Goal: Transaction & Acquisition: Purchase product/service

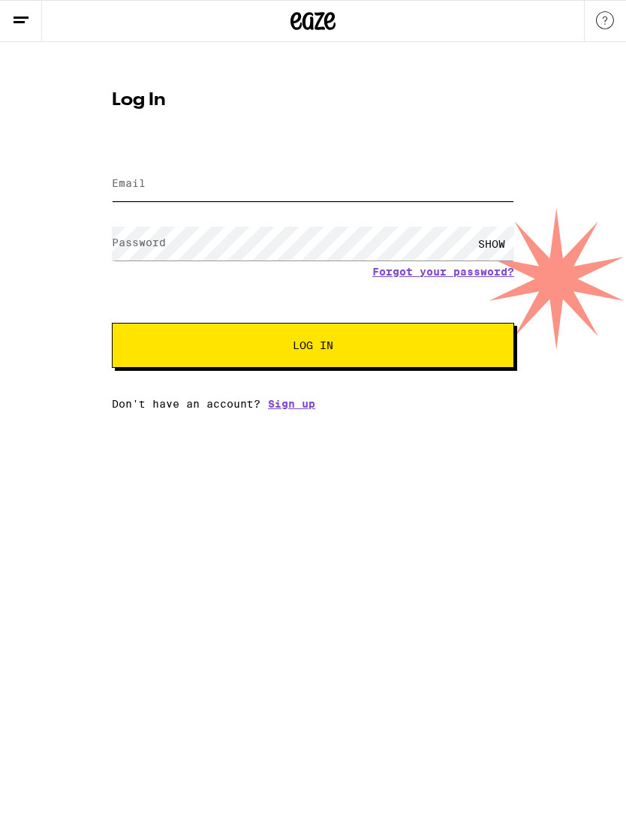
type input "[EMAIL_ADDRESS][DOMAIN_NAME]"
click at [313, 348] on button "Log In" at bounding box center [313, 345] width 402 height 45
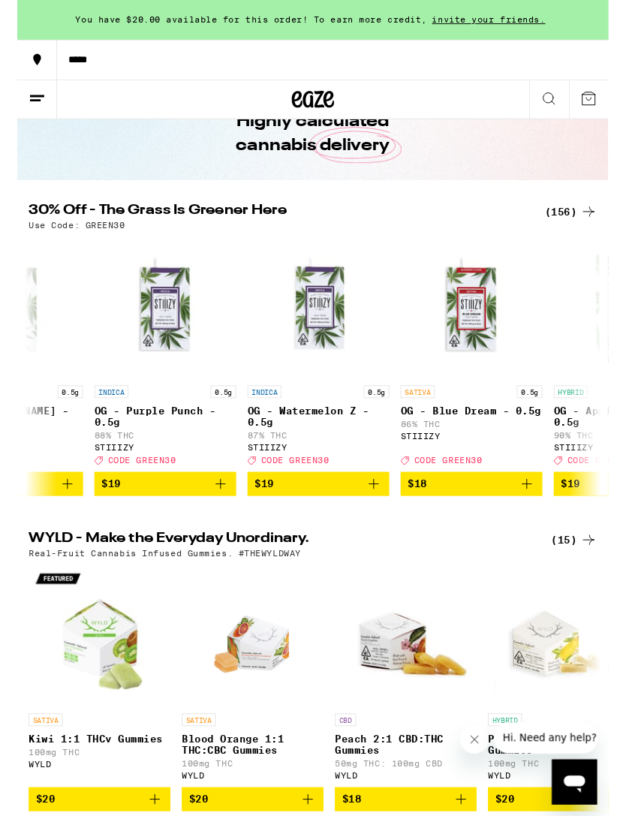
scroll to position [0, 5929]
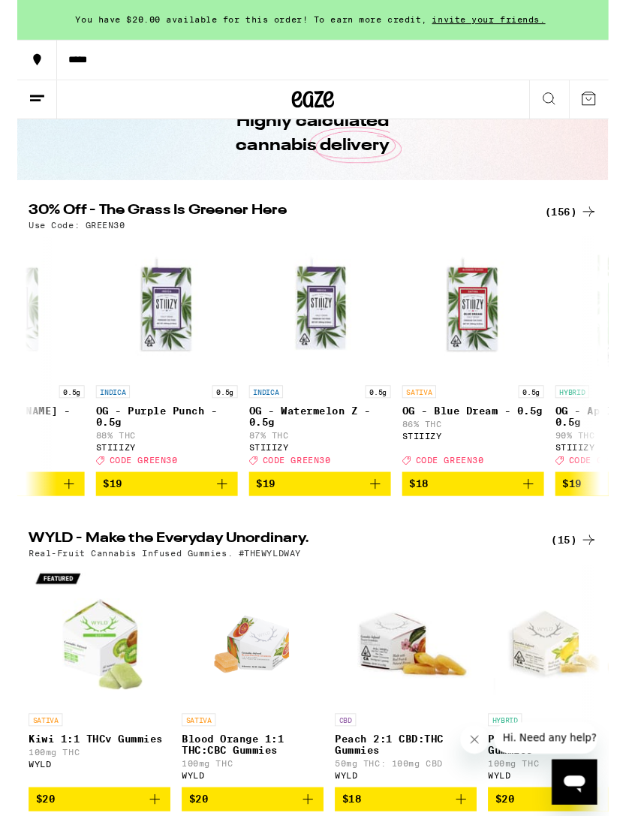
click at [378, 521] on icon "Add to bag" at bounding box center [379, 512] width 18 height 18
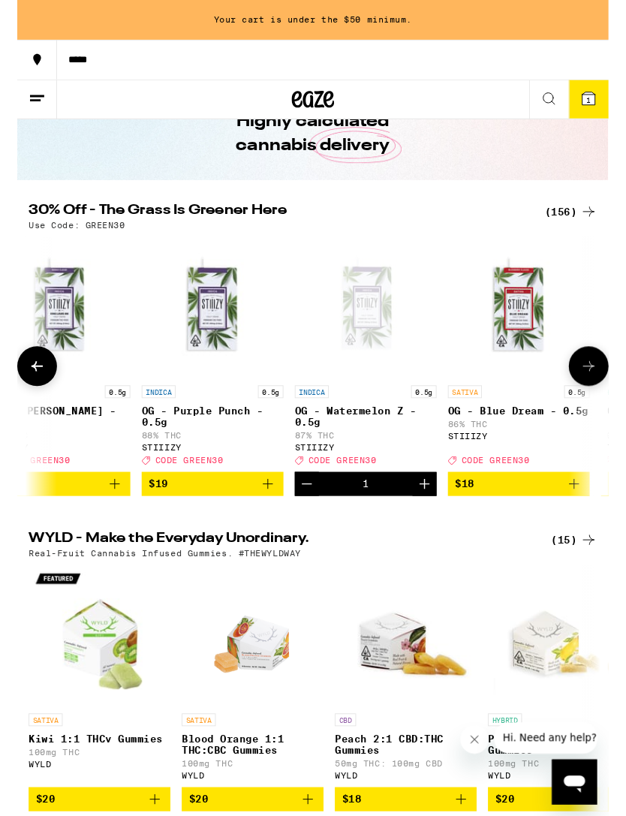
scroll to position [0, 5821]
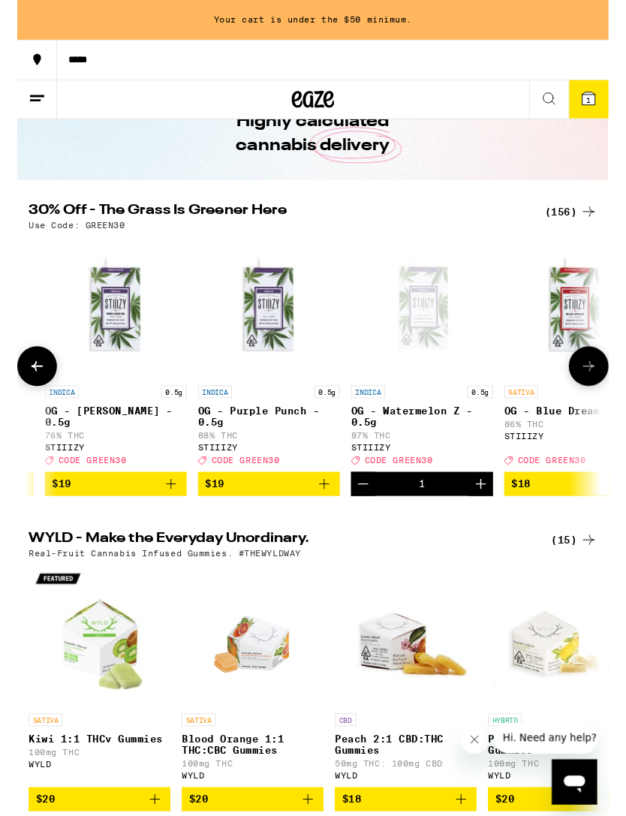
click at [326, 521] on icon "Add to bag" at bounding box center [325, 512] width 18 height 18
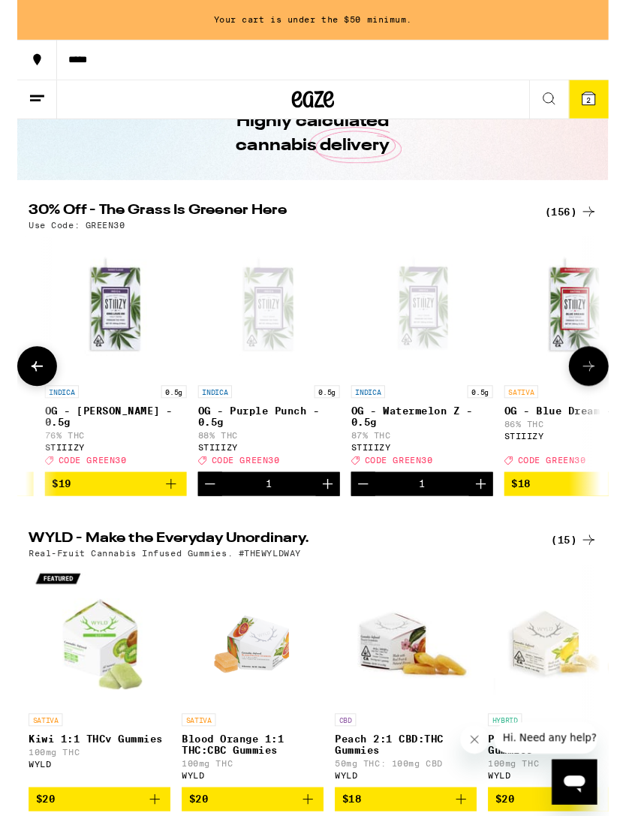
click at [592, 104] on button "2" at bounding box center [605, 105] width 42 height 41
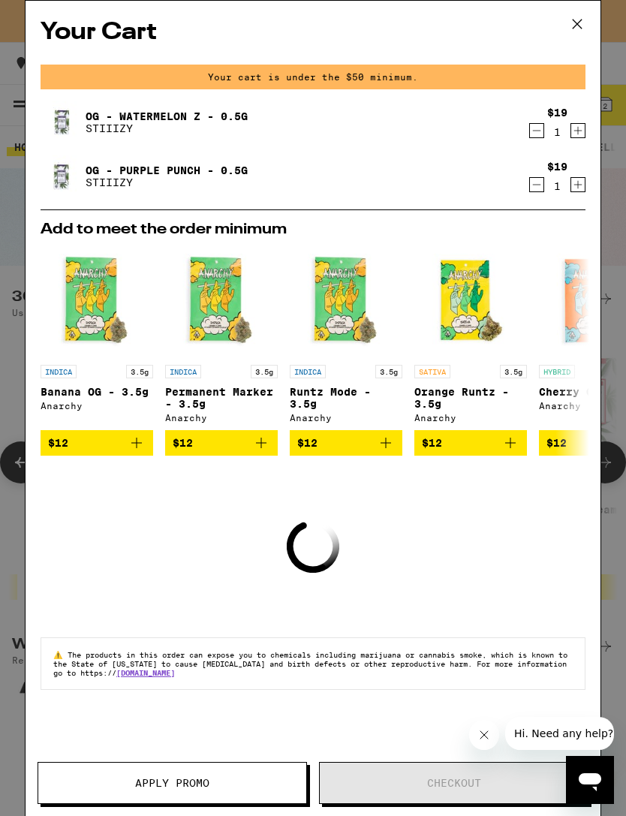
click at [583, 128] on icon "Increment" at bounding box center [578, 131] width 14 height 18
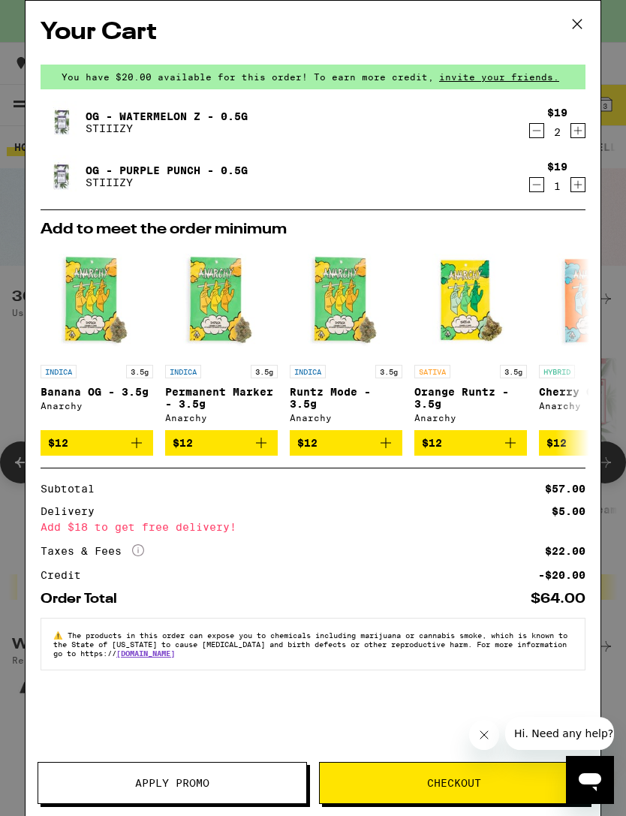
click at [580, 22] on icon at bounding box center [577, 24] width 23 height 23
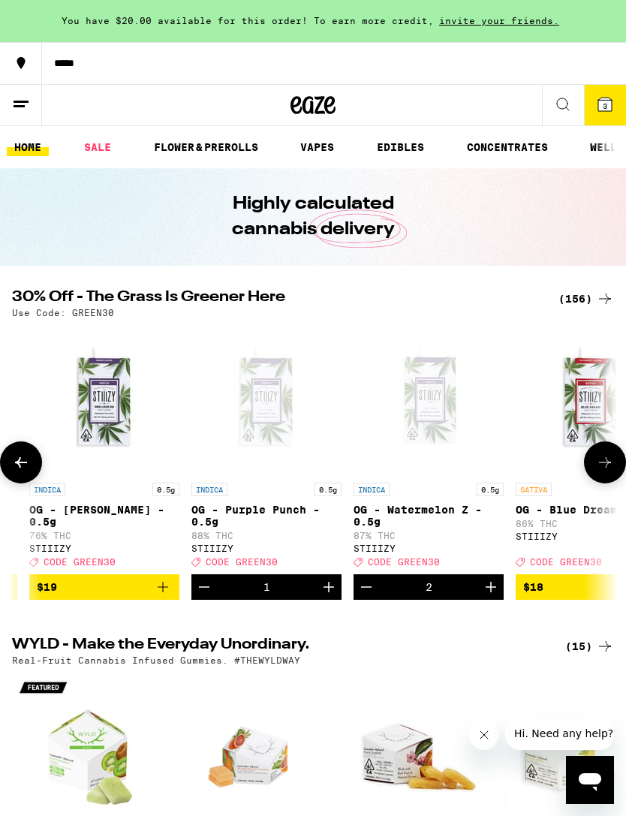
click at [605, 107] on span "3" at bounding box center [605, 105] width 5 height 9
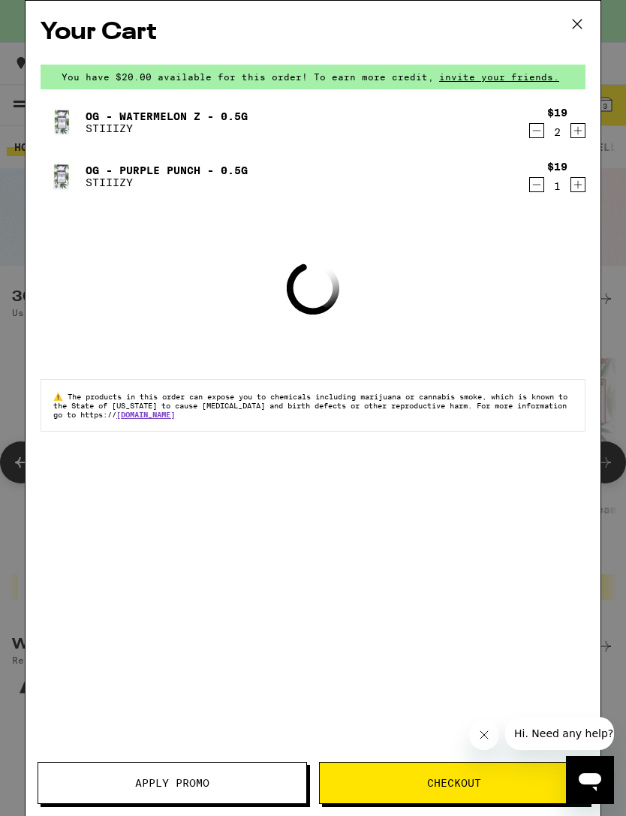
click at [524, 143] on div "OG - Watermelon Z - 0.5g STIIIZY" at bounding box center [284, 122] width 487 height 42
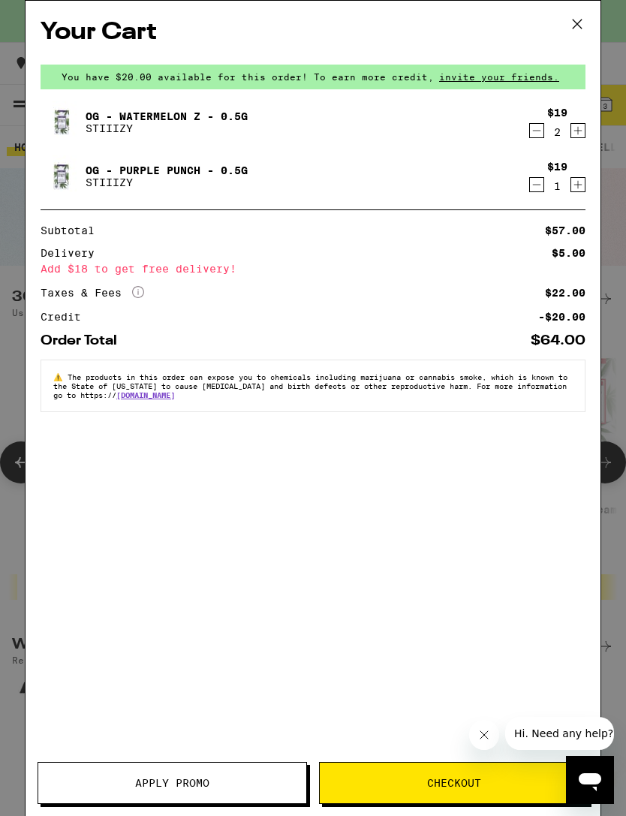
click at [529, 138] on button "Decrement" at bounding box center [536, 130] width 15 height 15
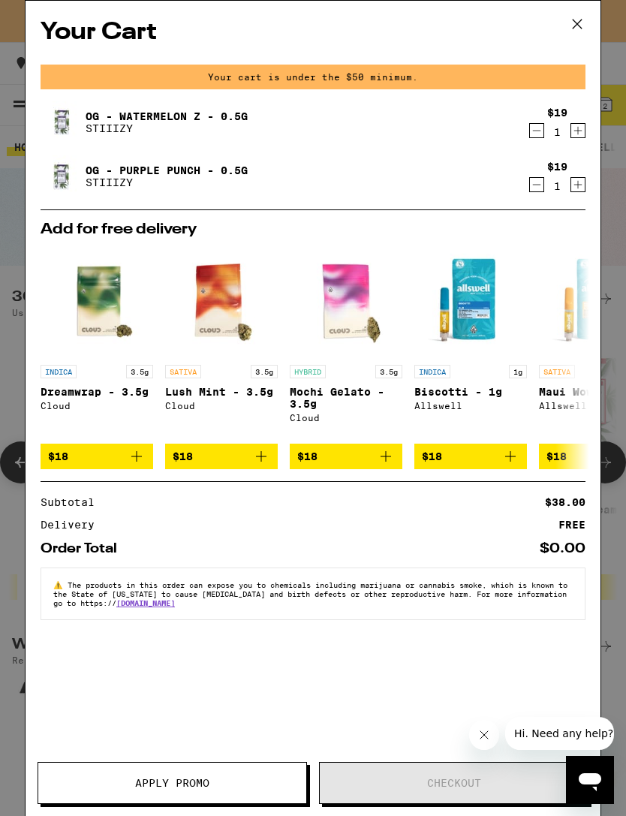
click at [563, 549] on div "Order Total $0.00" at bounding box center [313, 543] width 545 height 26
click at [568, 548] on div "Order Total $0.00" at bounding box center [313, 543] width 545 height 26
click at [568, 547] on div "Order Total $0.00" at bounding box center [313, 543] width 545 height 26
click at [559, 545] on div "Order Total $0.00" at bounding box center [313, 543] width 545 height 26
click at [558, 545] on div "Order Total $0.00" at bounding box center [313, 543] width 545 height 26
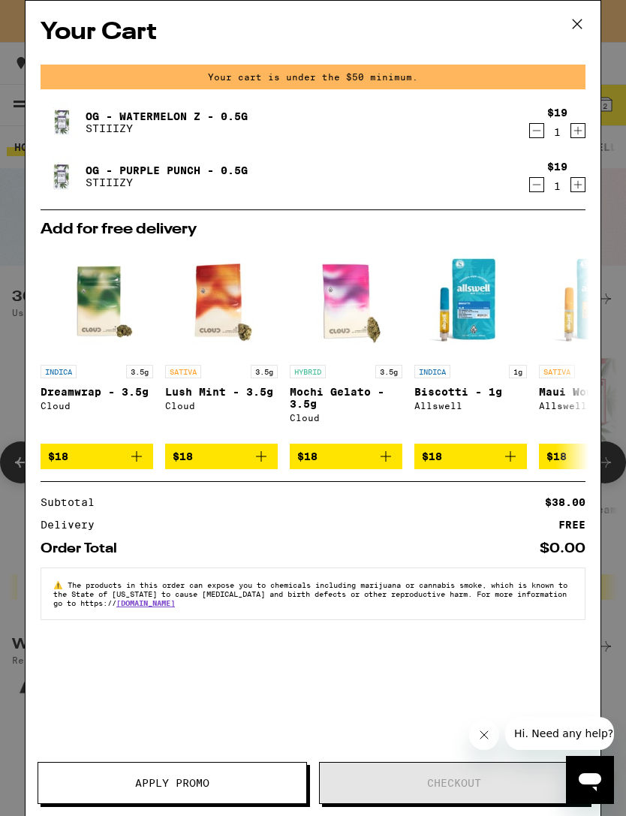
click at [538, 530] on div "Delivery FREE" at bounding box center [313, 525] width 545 height 11
click at [567, 24] on icon at bounding box center [577, 24] width 23 height 23
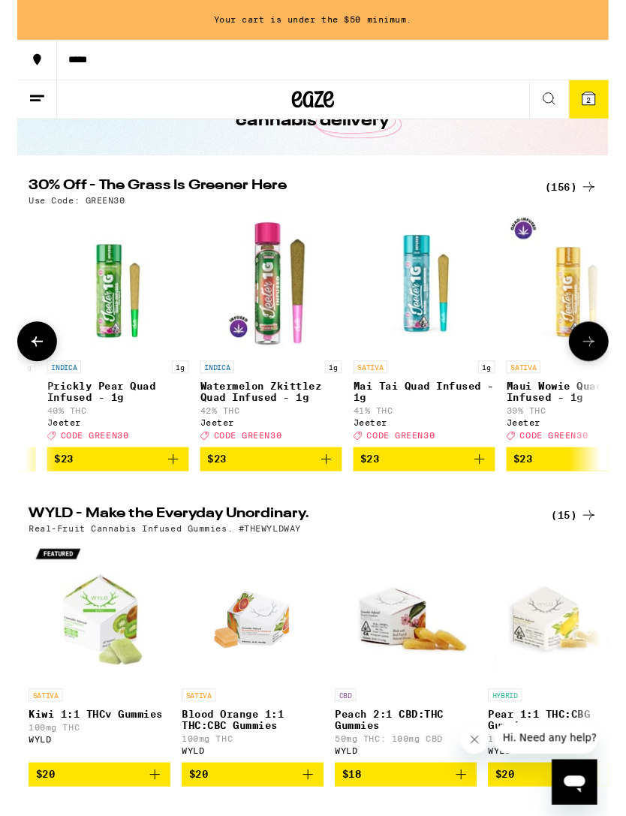
scroll to position [0, 8415]
click at [598, 191] on icon at bounding box center [605, 197] width 18 height 18
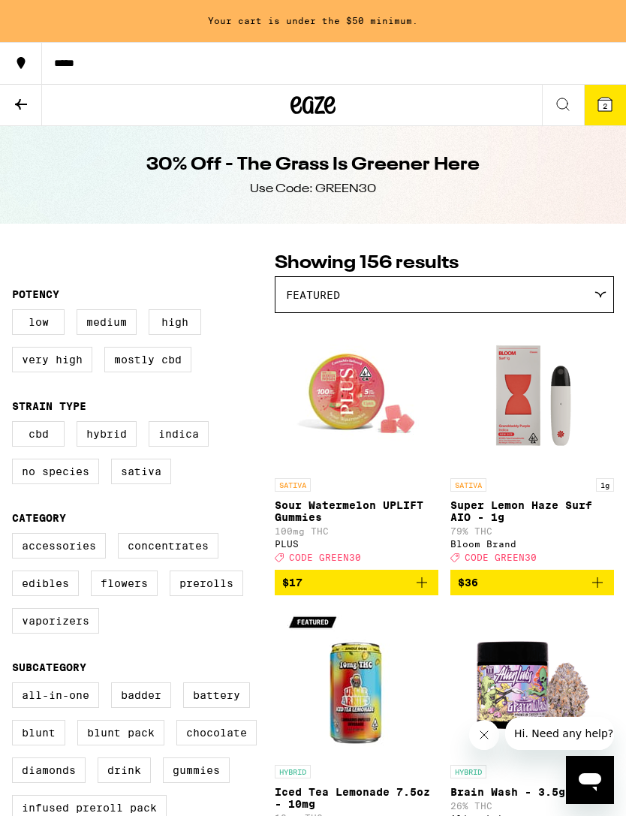
click at [77, 634] on label "Vaporizers" at bounding box center [55, 621] width 87 height 26
click at [16, 536] on input "Vaporizers" at bounding box center [15, 535] width 1 height 1
checkbox input "true"
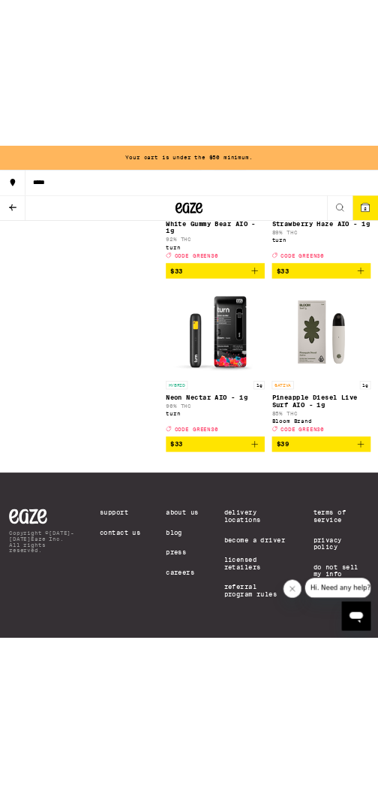
scroll to position [5618, 0]
